Goal: Task Accomplishment & Management: Use online tool/utility

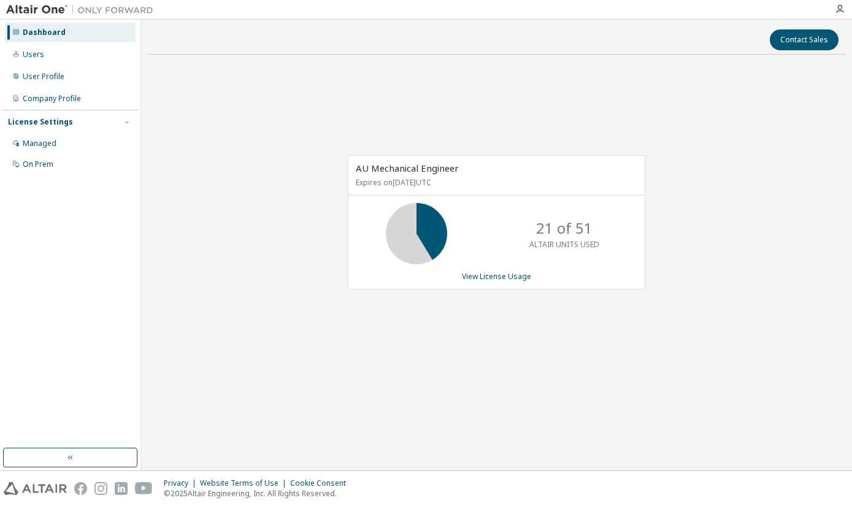
click at [494, 270] on div "AU Mechanical Engineer Expires on September 17, 2025 UTC 21 of 51 ALTAIR UNITS …" at bounding box center [496, 222] width 297 height 134
click at [493, 275] on link "View License Usage" at bounding box center [496, 276] width 69 height 10
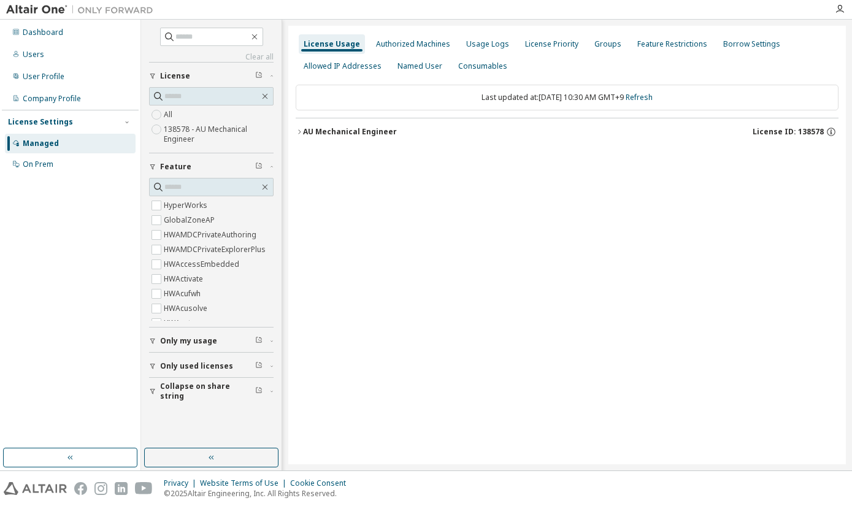
click at [376, 294] on div "License Usage Authorized Machines Usage Logs License Priority Groups Feature Re…" at bounding box center [566, 245] width 557 height 438
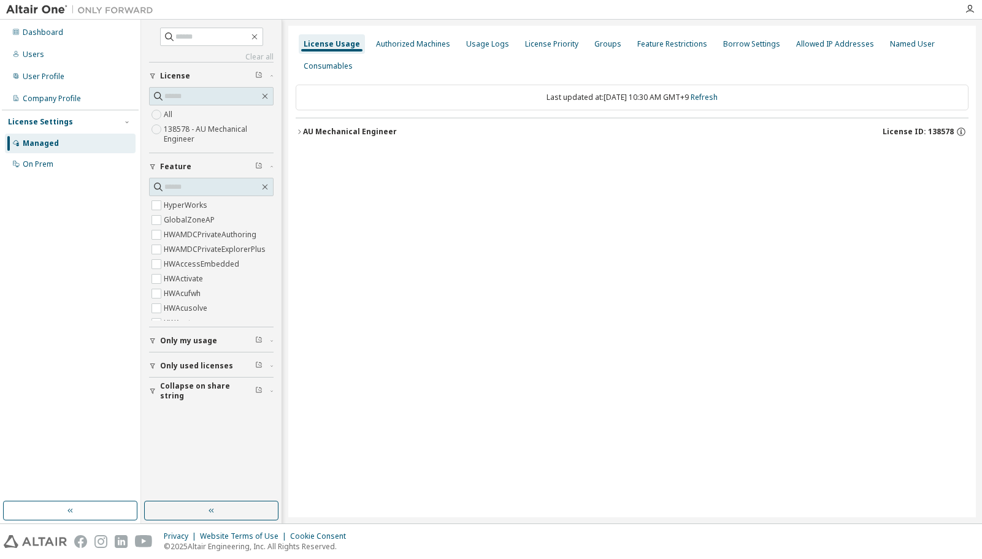
click at [470, 304] on div "License Usage Authorized Machines Usage Logs License Priority Groups Feature Re…" at bounding box center [631, 272] width 687 height 492
click at [502, 219] on div "License Usage Authorized Machines Usage Logs License Priority Groups Feature Re…" at bounding box center [631, 272] width 687 height 492
click at [418, 215] on div "License Usage Authorized Machines Usage Logs License Priority Groups Feature Re…" at bounding box center [631, 272] width 687 height 492
